Goal: Find specific page/section

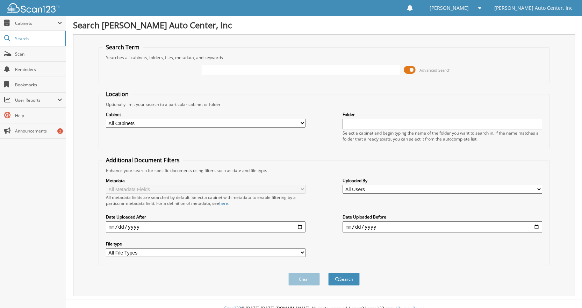
click at [410, 69] on span at bounding box center [410, 70] width 12 height 10
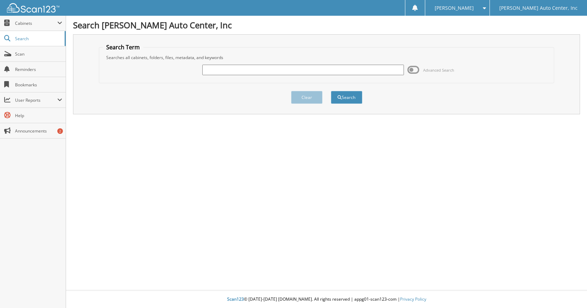
click at [217, 65] on input "text" at bounding box center [303, 70] width 202 height 10
type input "g52549"
click at [331, 91] on button "Search" at bounding box center [346, 97] width 31 height 13
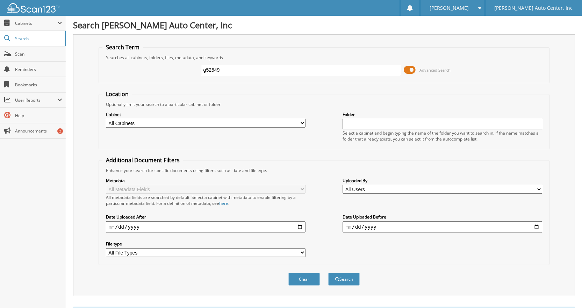
click at [412, 65] on span at bounding box center [410, 70] width 12 height 10
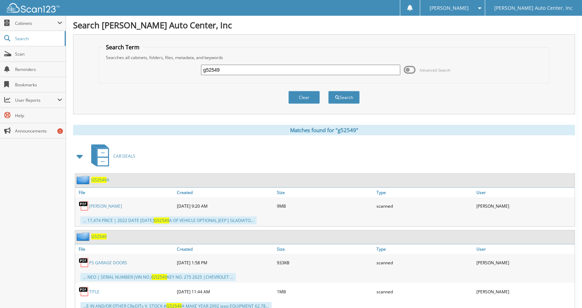
click at [99, 238] on span "G52549" at bounding box center [98, 237] width 15 height 6
